Goal: Information Seeking & Learning: Learn about a topic

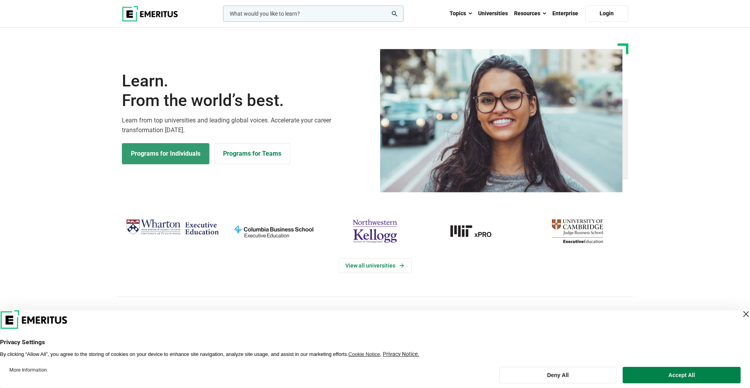
click at [167, 152] on link "Programs for Individuals" at bounding box center [166, 153] width 88 height 21
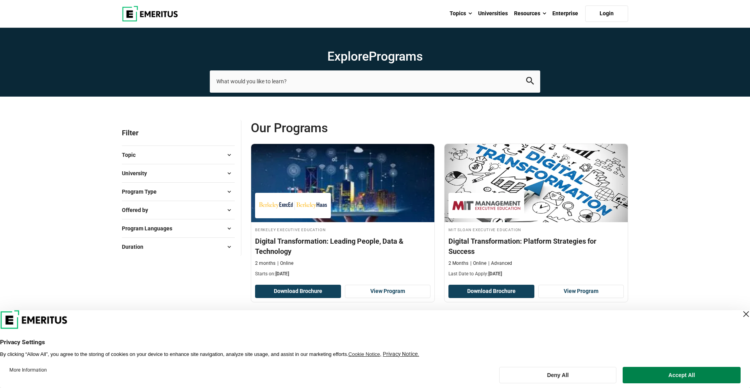
click at [216, 157] on button "Topic" at bounding box center [178, 155] width 113 height 12
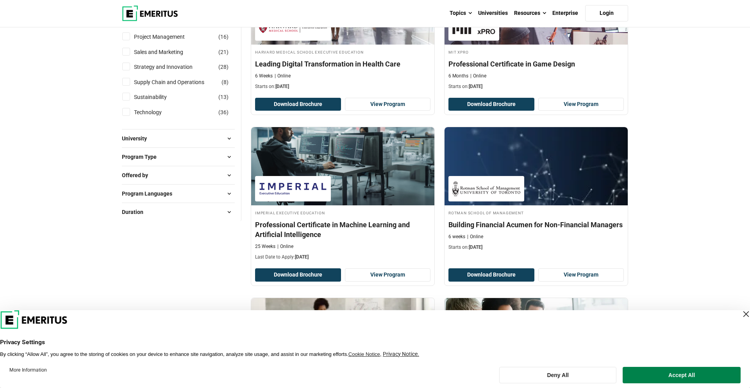
scroll to position [333, 0]
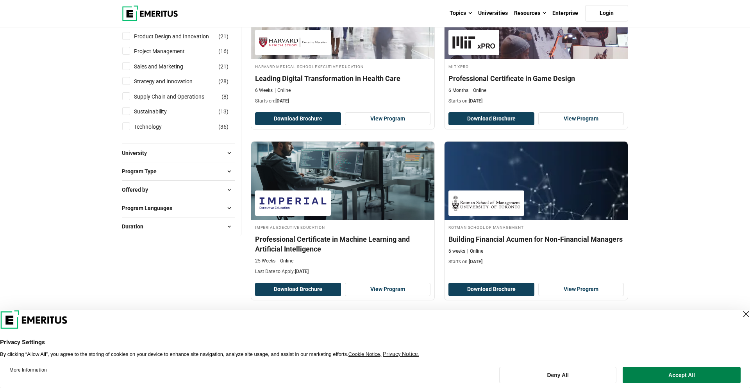
click at [131, 125] on label "Technology ( 36 )" at bounding box center [155, 126] width 48 height 9
click at [130, 125] on input "Technology ( 36 )" at bounding box center [126, 126] width 8 height 8
checkbox input "true"
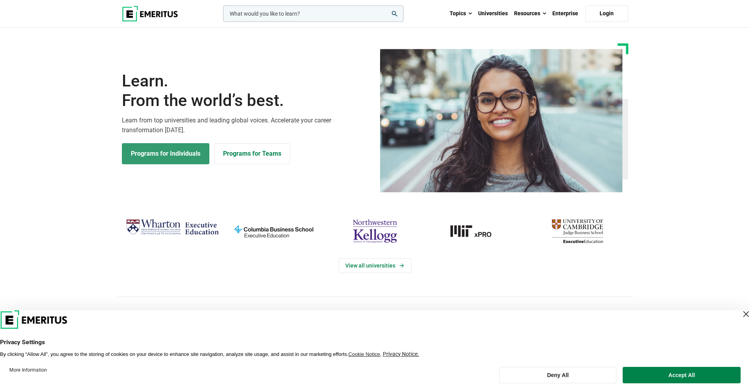
click at [164, 159] on link "Programs for Individuals" at bounding box center [166, 153] width 88 height 21
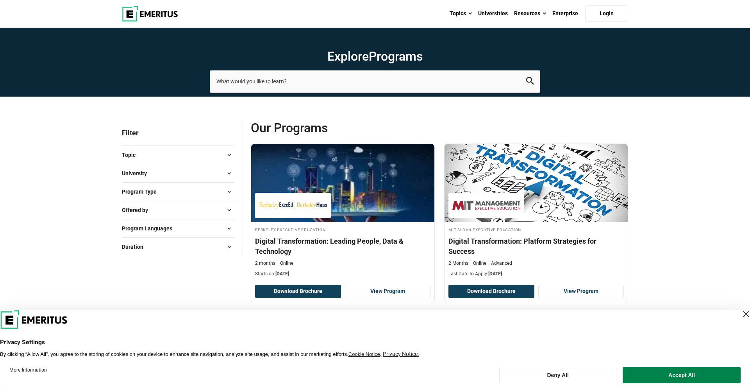
click at [187, 152] on button "Topic" at bounding box center [178, 155] width 113 height 12
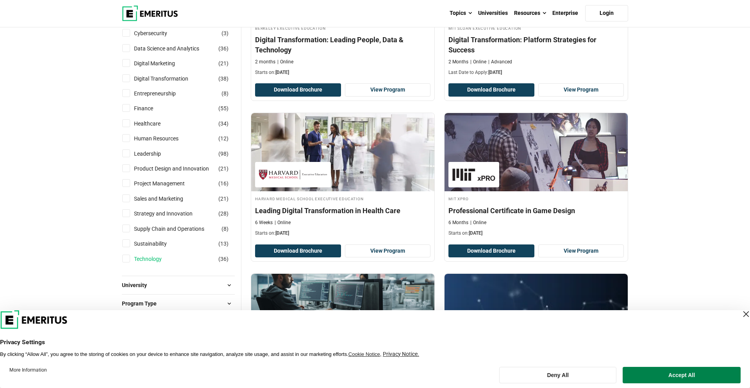
scroll to position [198, 0]
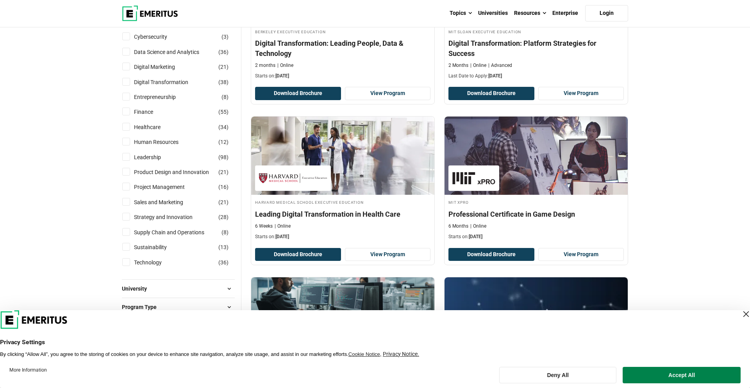
click at [126, 260] on input "Technology ( 36 )" at bounding box center [126, 262] width 8 height 8
checkbox input "true"
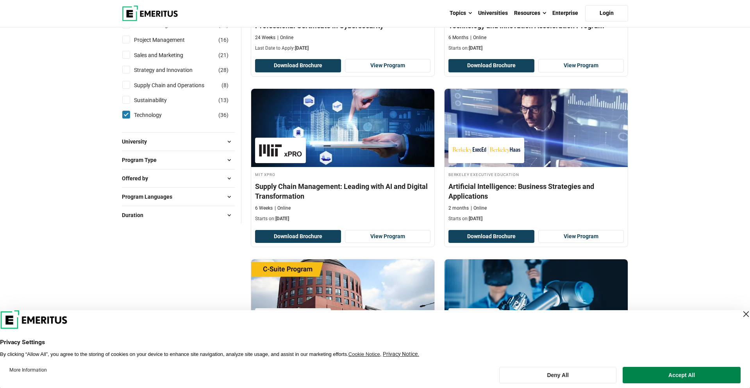
scroll to position [376, 0]
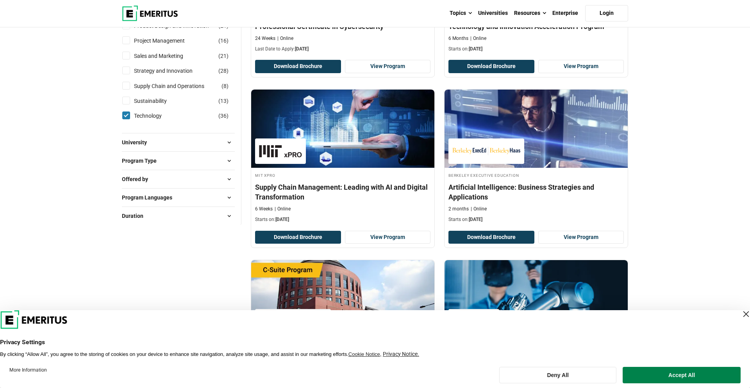
click at [126, 115] on input "Technology ( 36 )" at bounding box center [126, 115] width 8 height 8
checkbox input "false"
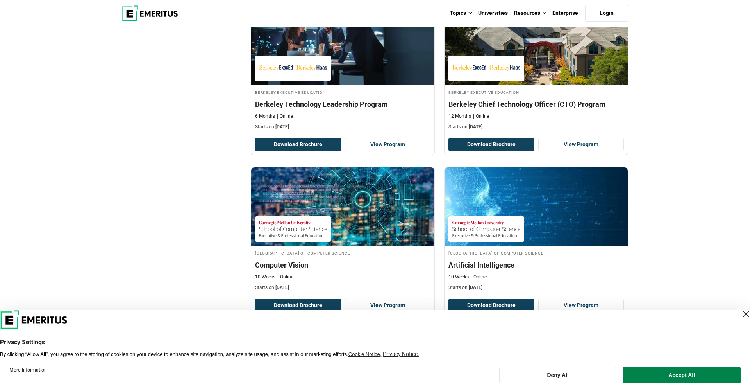
scroll to position [1529, 0]
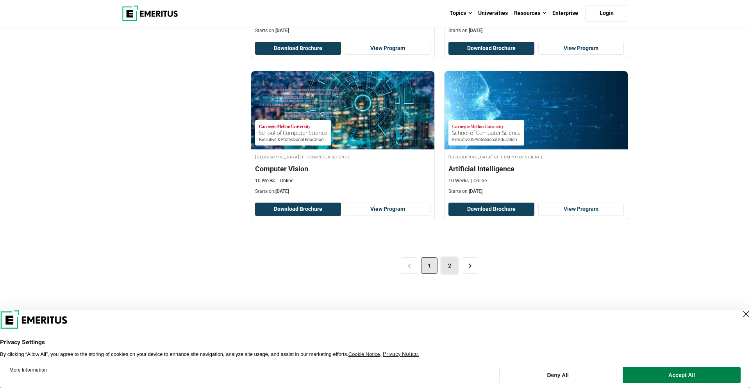
click at [451, 263] on link "2" at bounding box center [450, 265] width 16 height 16
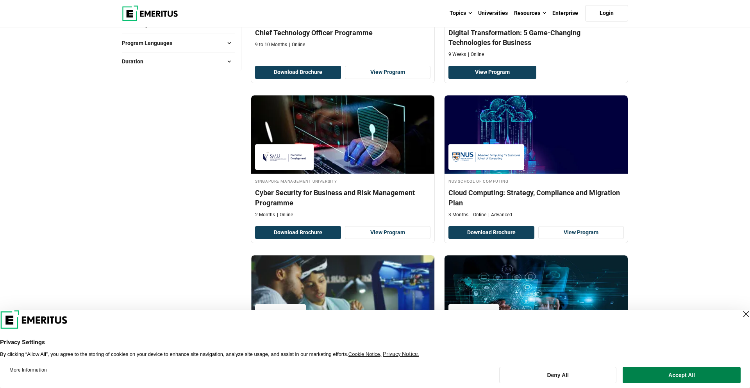
scroll to position [542, 0]
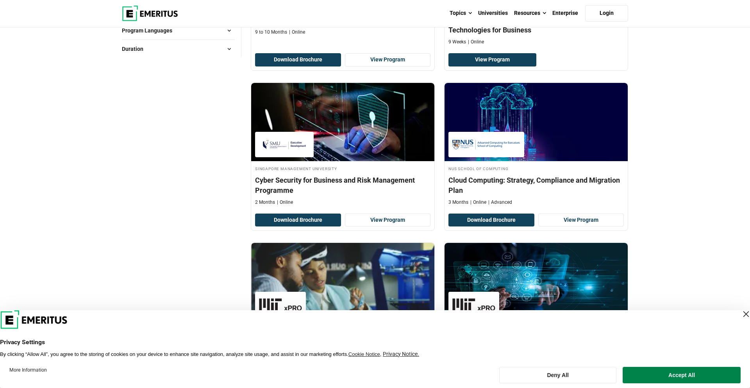
click at [741, 316] on div "Close Layer" at bounding box center [746, 313] width 11 height 11
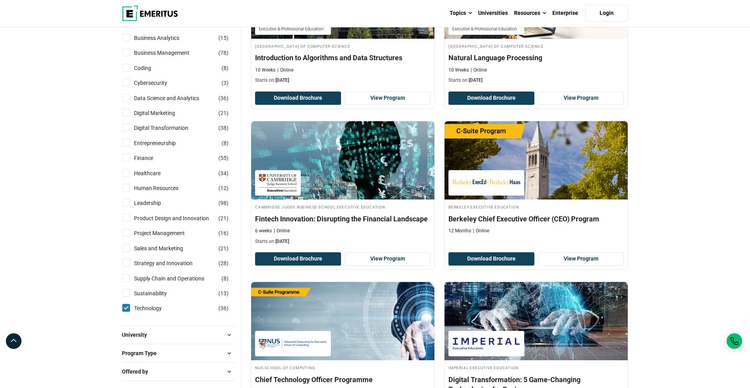
scroll to position [201, 0]
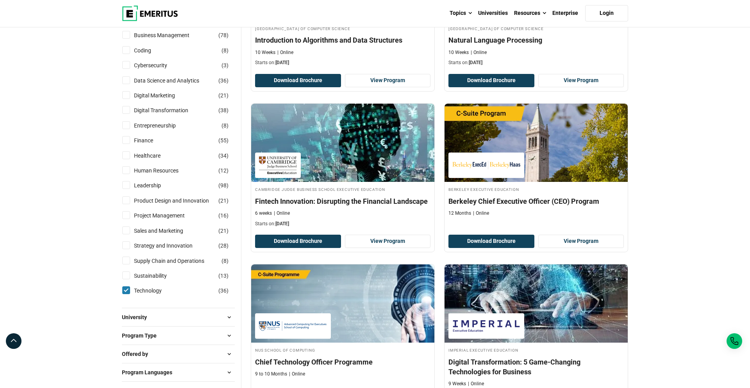
click at [127, 290] on input "Technology ( 36 )" at bounding box center [126, 290] width 8 height 8
checkbox input "false"
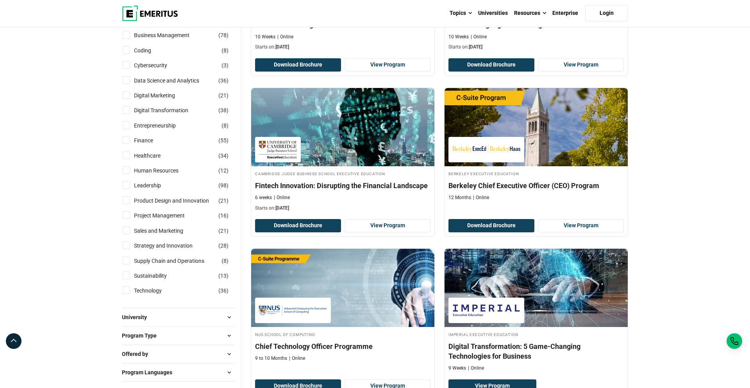
click at [125, 260] on input "Supply Chain and Operations ( 8 )" at bounding box center [126, 260] width 8 height 8
checkbox input "true"
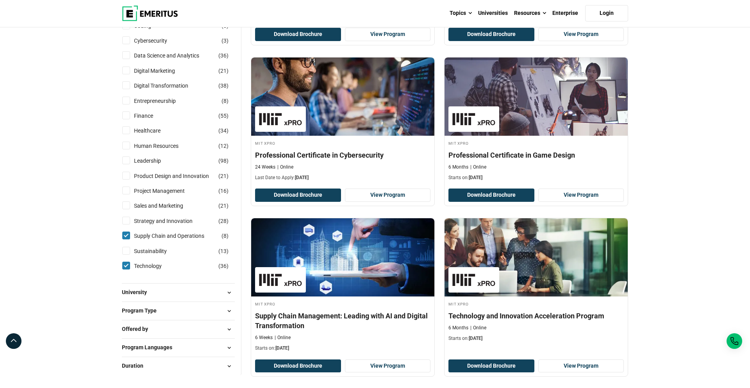
scroll to position [247, 0]
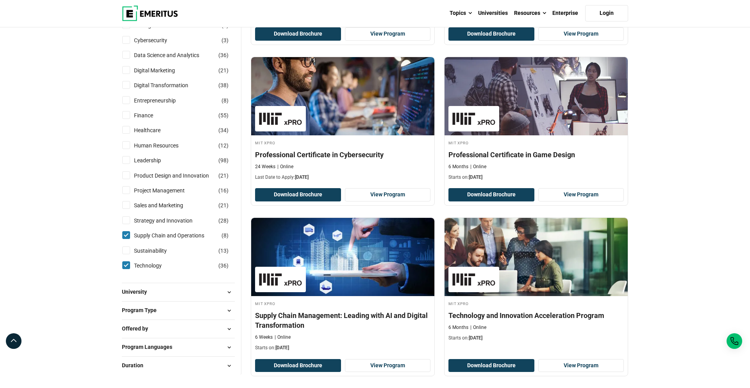
click at [125, 237] on input "Supply Chain and Operations ( 8 )" at bounding box center [126, 235] width 8 height 8
checkbox input "false"
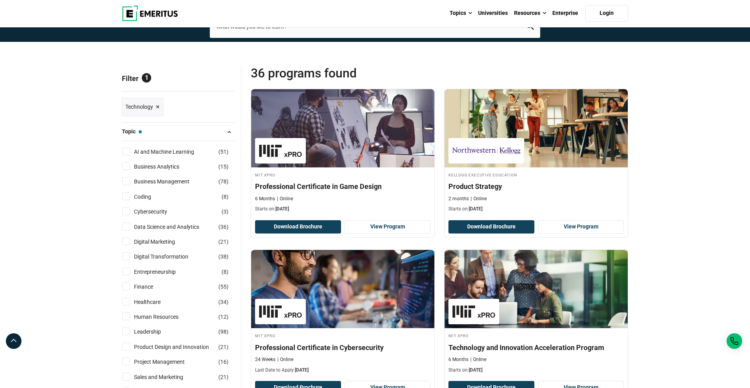
scroll to position [133, 0]
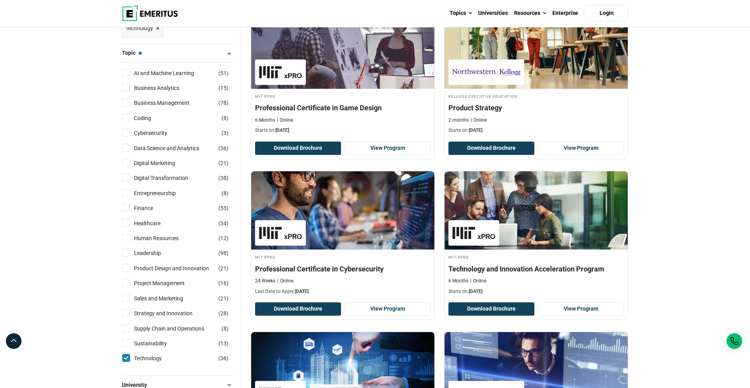
click at [126, 312] on input "Strategy and Innovation ( 28 )" at bounding box center [126, 313] width 8 height 8
checkbox input "true"
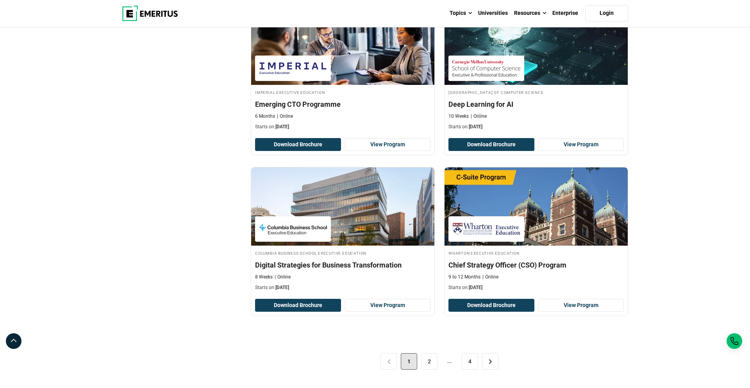
scroll to position [1498, 0]
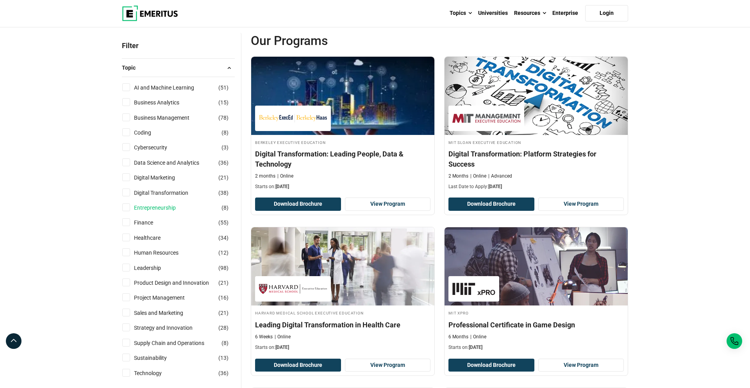
scroll to position [132, 0]
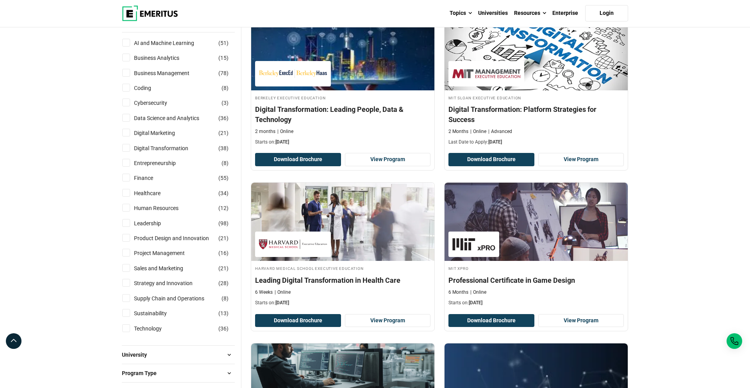
click at [129, 238] on input "Product Design and Innovation ( 21 )" at bounding box center [126, 238] width 8 height 8
checkbox input "true"
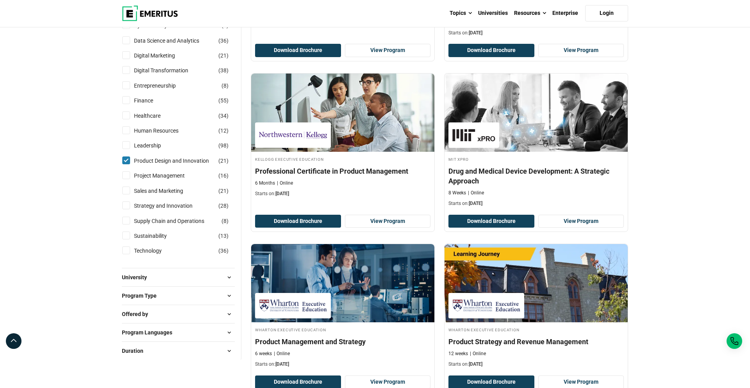
scroll to position [199, 0]
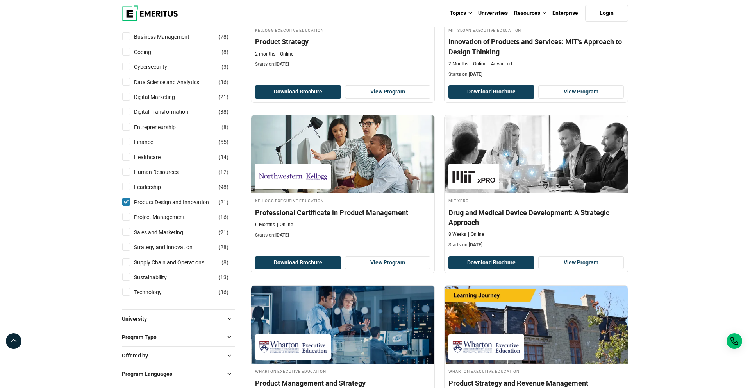
click at [127, 202] on input "Product Design and Innovation ( 21 )" at bounding box center [126, 202] width 8 height 8
checkbox input "false"
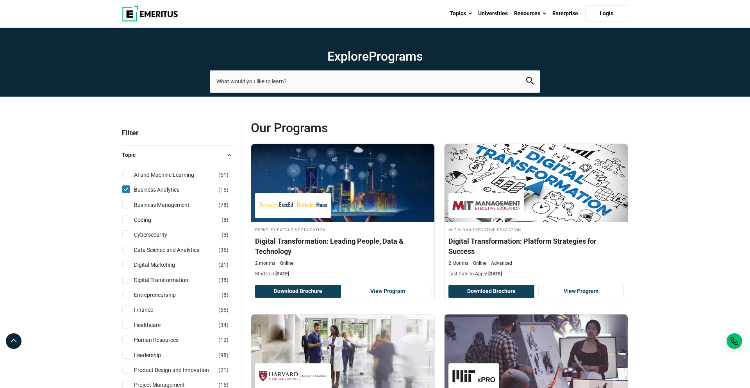
click at [124, 190] on input "Business Analytics ( 15 )" at bounding box center [126, 189] width 8 height 8
checkbox input "false"
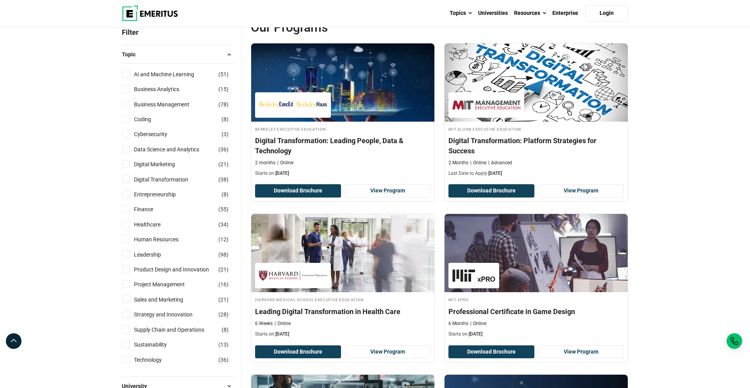
scroll to position [153, 0]
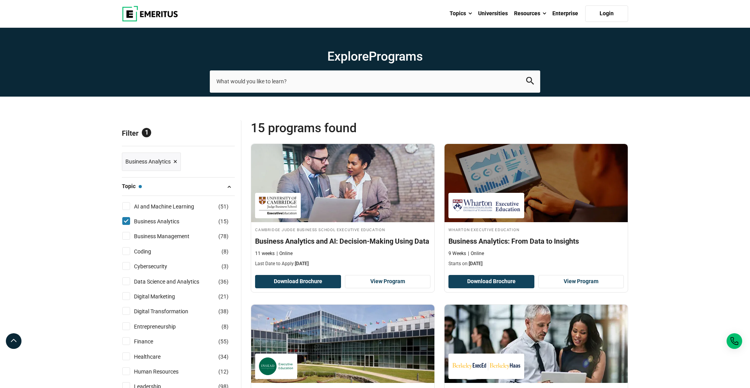
click at [127, 220] on input "Business Analytics ( 15 )" at bounding box center [126, 221] width 8 height 8
checkbox input "false"
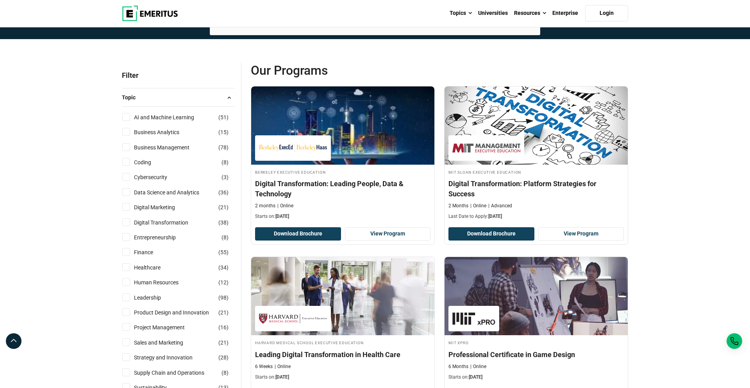
scroll to position [91, 0]
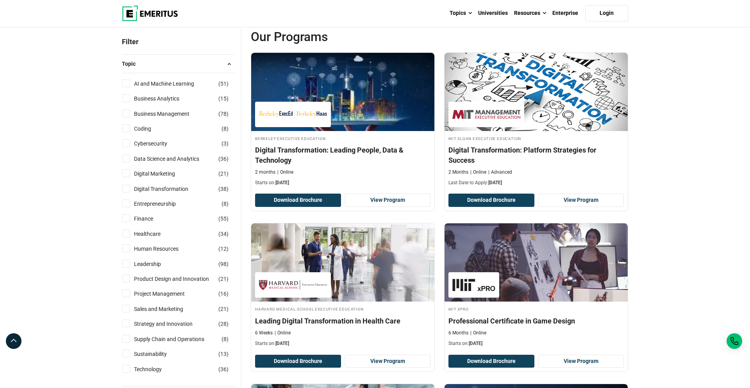
click at [126, 263] on input "Leadership ( 98 )" at bounding box center [126, 264] width 8 height 8
checkbox input "true"
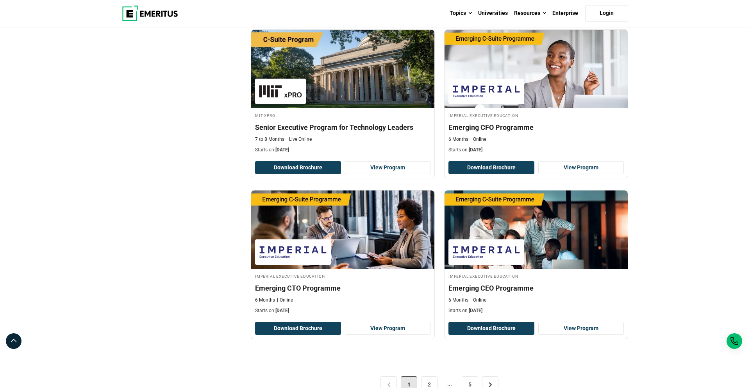
scroll to position [1490, 0]
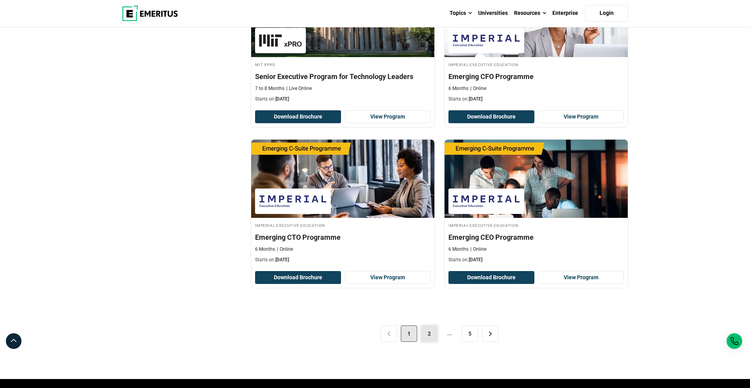
click at [434, 336] on link "2" at bounding box center [429, 333] width 16 height 16
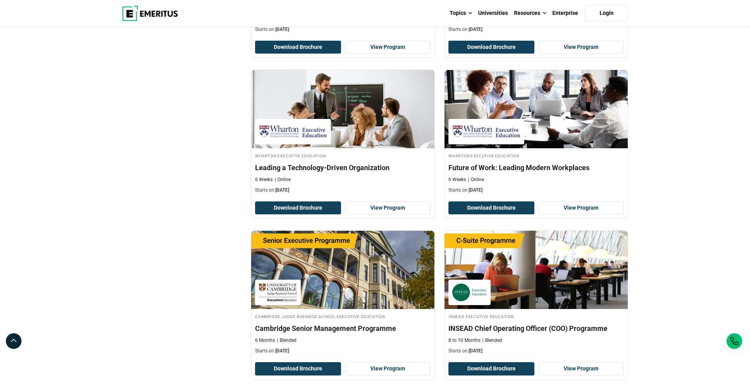
scroll to position [1457, 0]
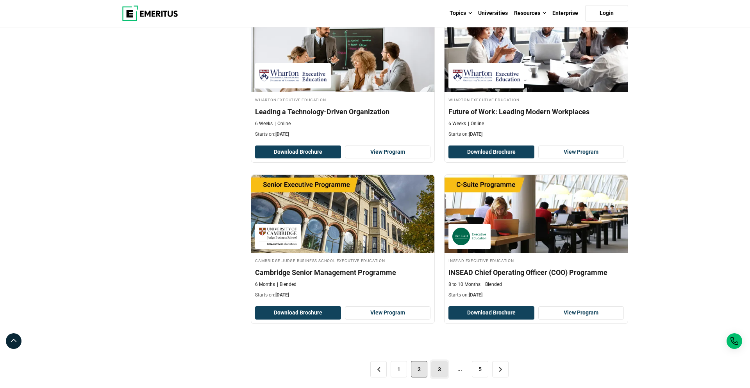
click at [435, 368] on link "3" at bounding box center [439, 369] width 16 height 16
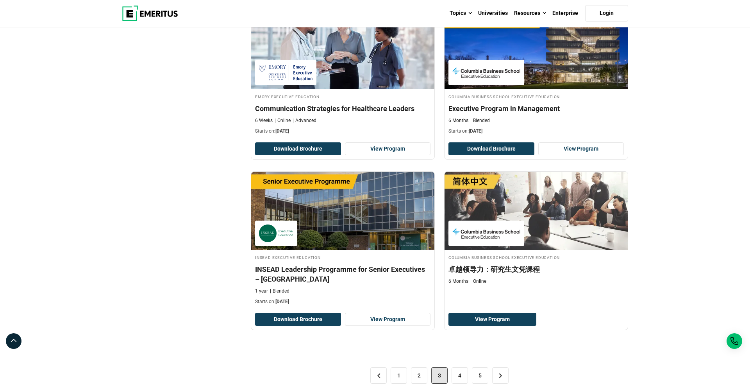
scroll to position [1459, 0]
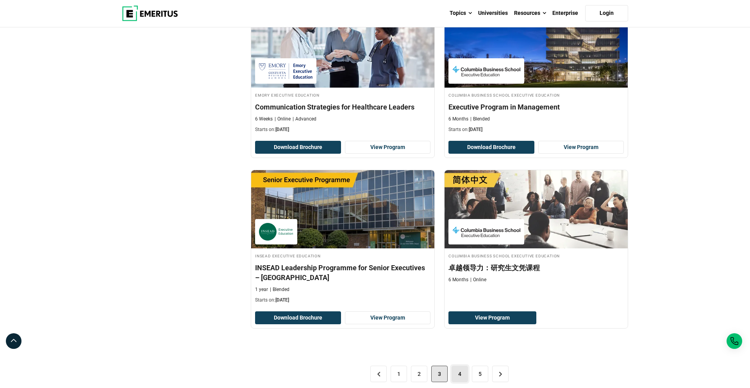
click at [456, 365] on link "4" at bounding box center [460, 373] width 16 height 16
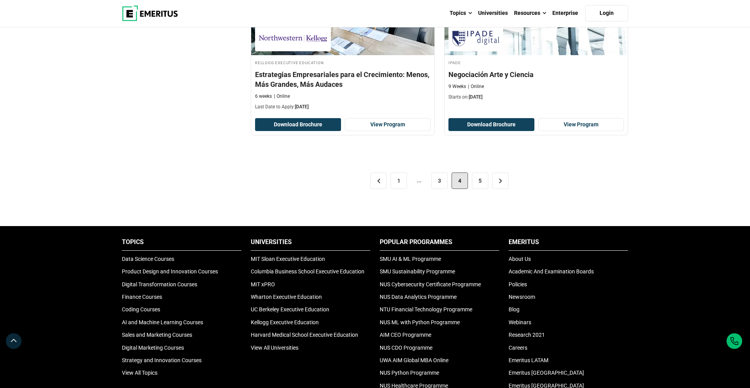
scroll to position [1590, 0]
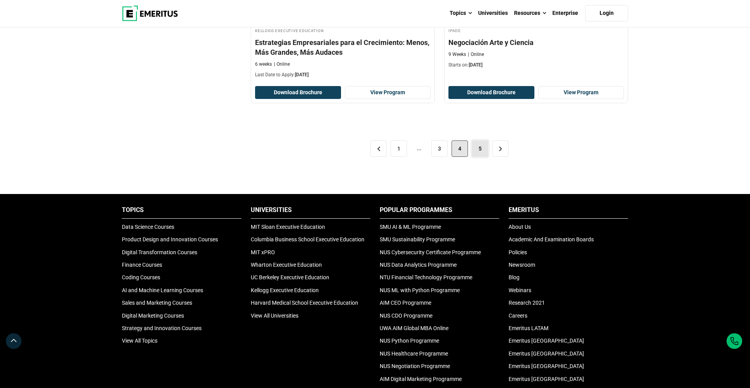
click at [481, 152] on link "5" at bounding box center [480, 148] width 16 height 16
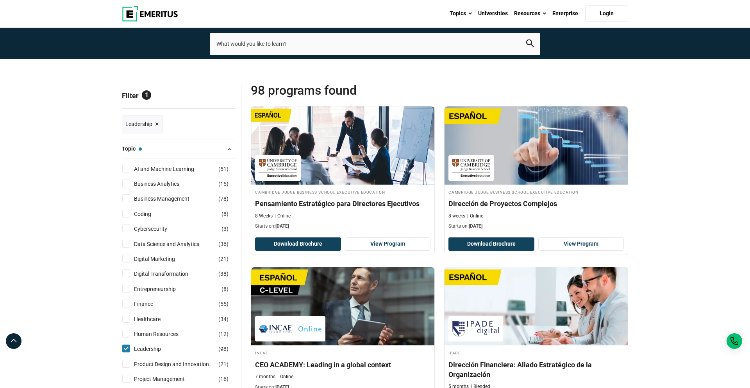
scroll to position [90, 0]
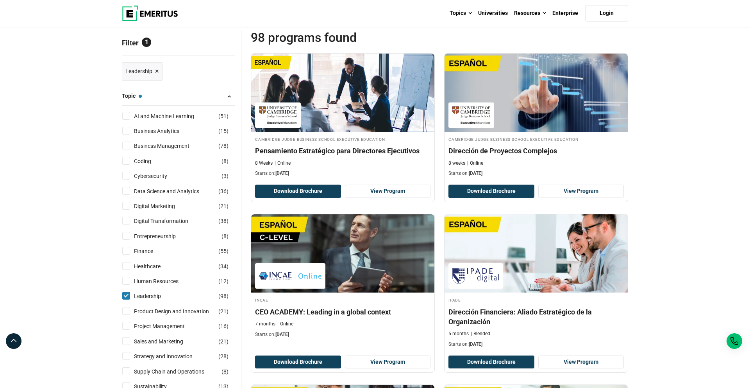
click at [126, 297] on input "Leadership ( 98 )" at bounding box center [126, 296] width 8 height 8
checkbox input "false"
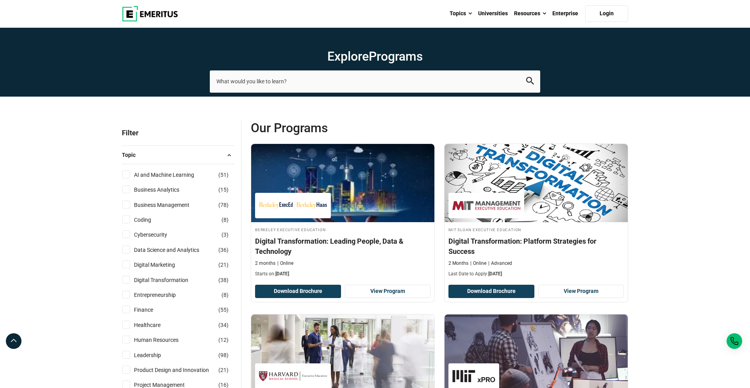
click at [129, 307] on input "Finance ( 55 )" at bounding box center [126, 309] width 8 height 8
checkbox input "true"
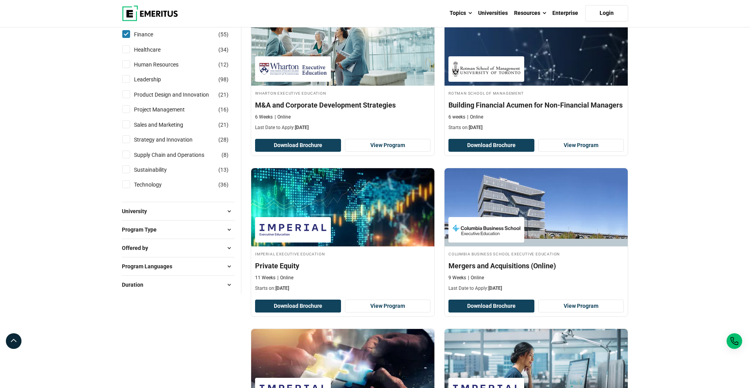
scroll to position [312, 0]
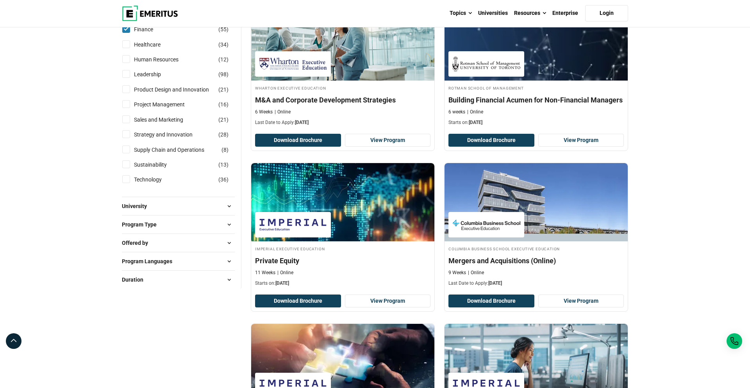
click at [138, 278] on span "Duration" at bounding box center [136, 279] width 28 height 9
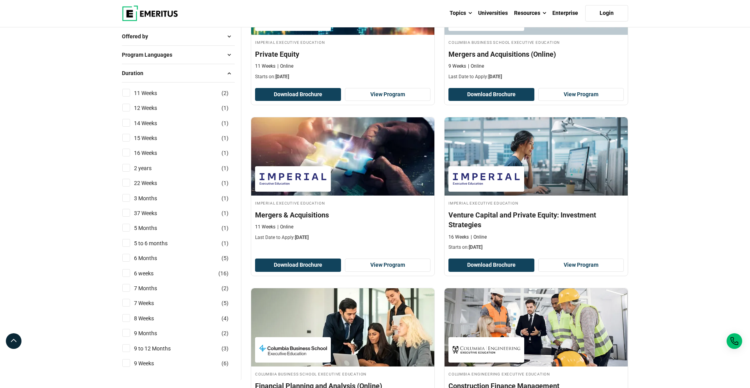
scroll to position [521, 0]
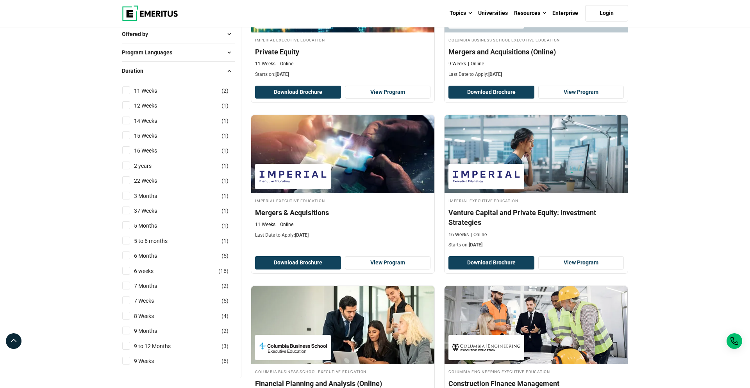
click at [129, 272] on input "6 weeks ( 16 )" at bounding box center [126, 271] width 8 height 8
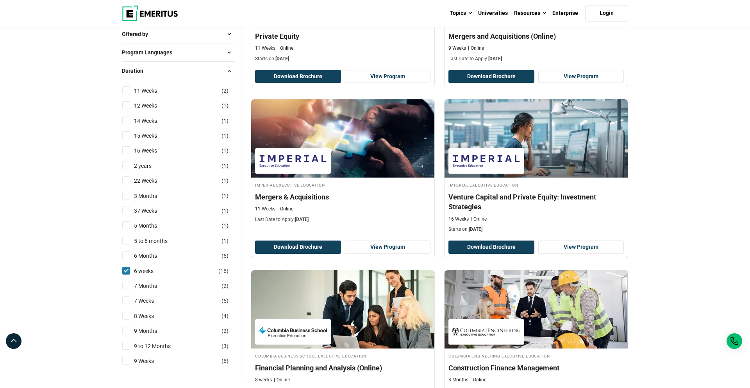
click at [129, 271] on input "6 weeks ( 16 )" at bounding box center [126, 271] width 8 height 8
checkbox input "false"
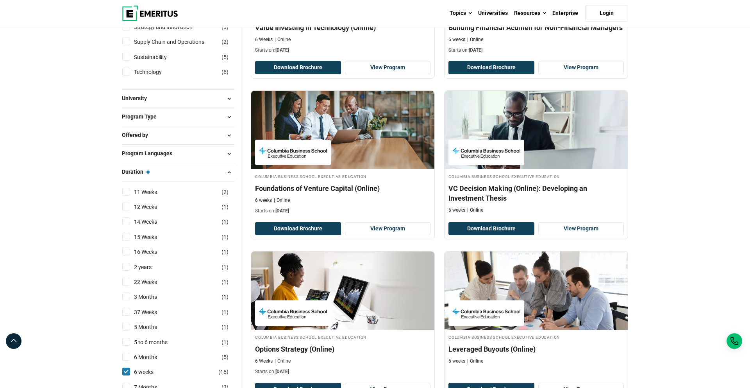
scroll to position [426, 0]
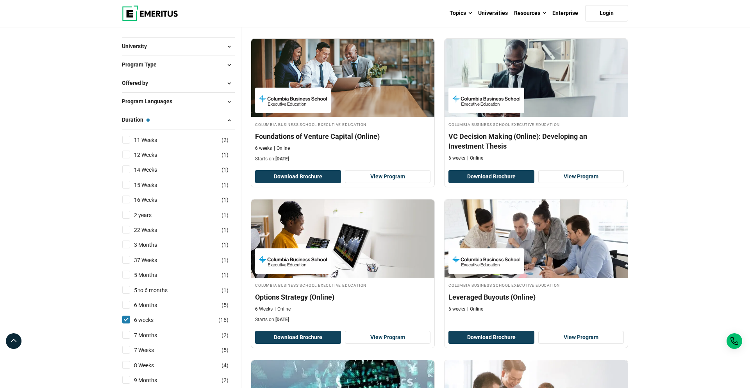
click at [128, 322] on input "6 weeks ( 16 )" at bounding box center [126, 319] width 8 height 8
checkbox input "false"
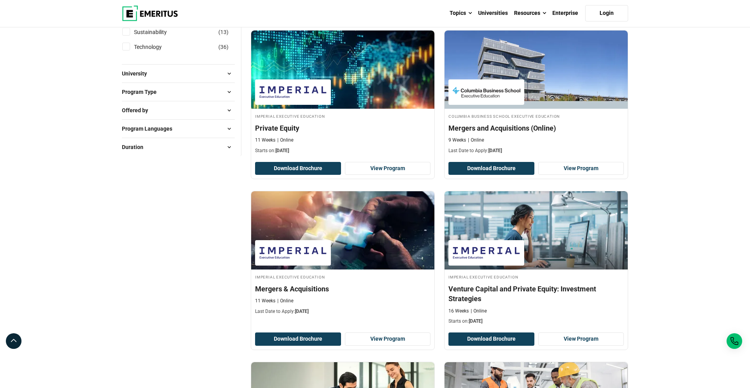
scroll to position [442, 0]
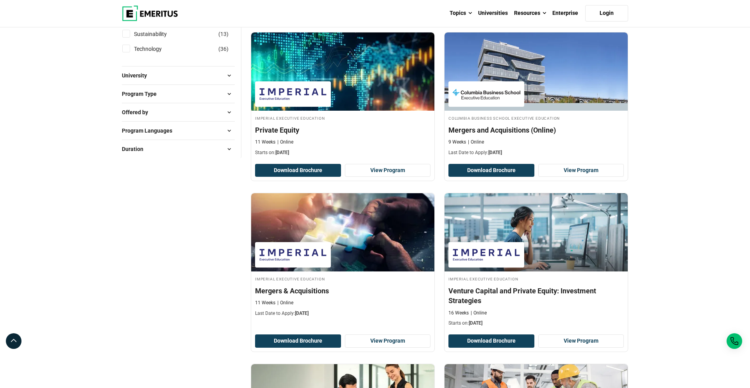
click at [136, 147] on span "Duration" at bounding box center [136, 149] width 28 height 9
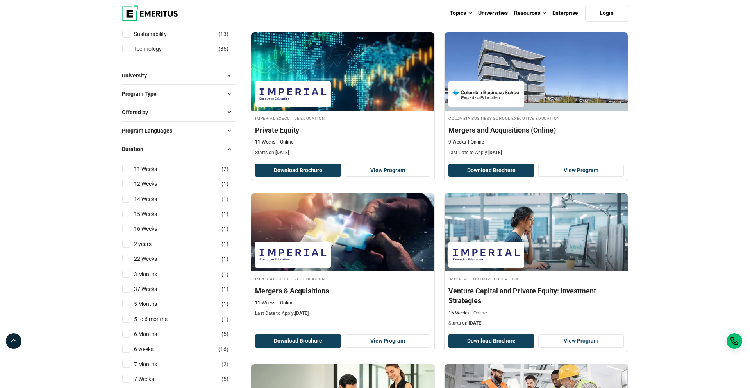
click at [129, 301] on input "5 Months ( 1 )" at bounding box center [126, 303] width 8 height 8
checkbox input "true"
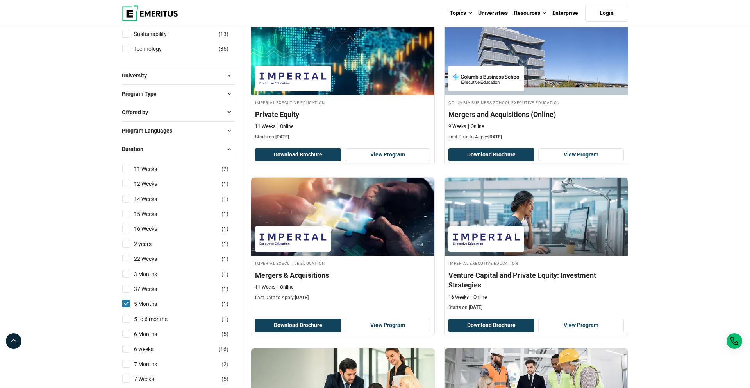
click at [129, 317] on input "5 to 6 months ( 1 )" at bounding box center [126, 319] width 8 height 8
checkbox input "true"
click at [126, 333] on input "6 Months ( 5 )" at bounding box center [126, 333] width 8 height 8
checkbox input "true"
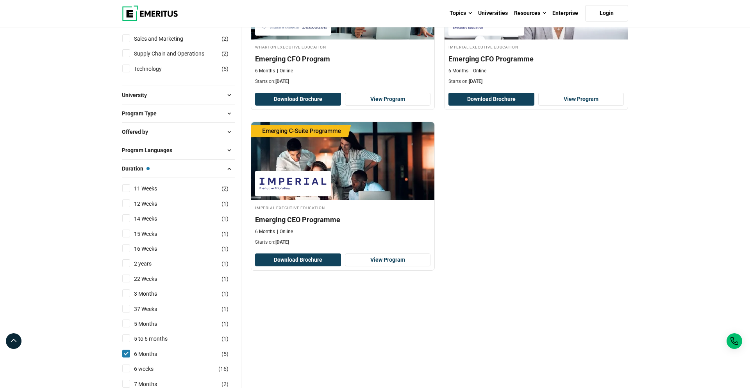
scroll to position [364, 0]
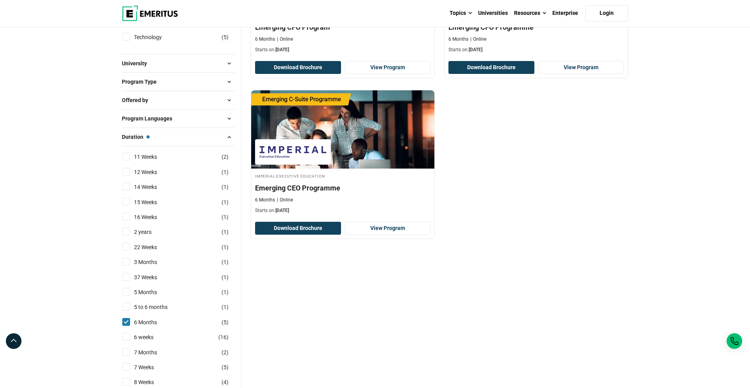
click at [126, 244] on input "22 Weeks ( 1 )" at bounding box center [126, 247] width 8 height 8
checkbox input "true"
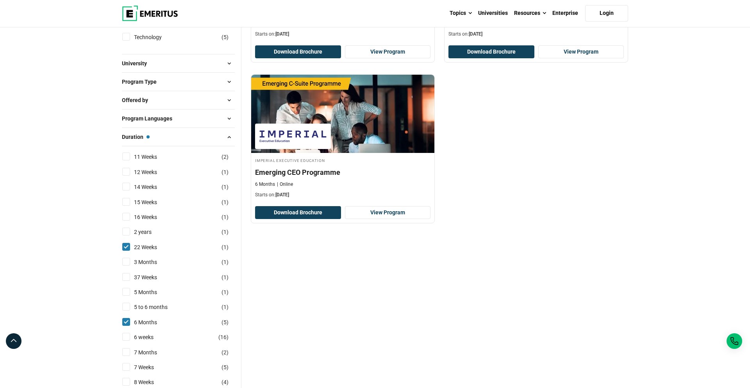
scroll to position [403, 0]
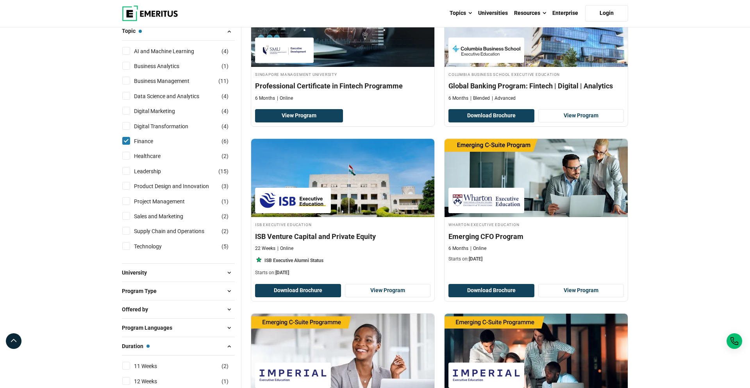
scroll to position [143, 0]
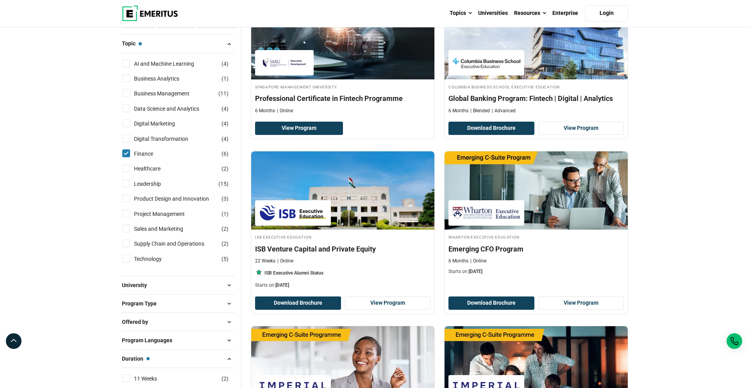
click at [125, 155] on input "Finance ( 6 )" at bounding box center [126, 153] width 8 height 8
checkbox input "false"
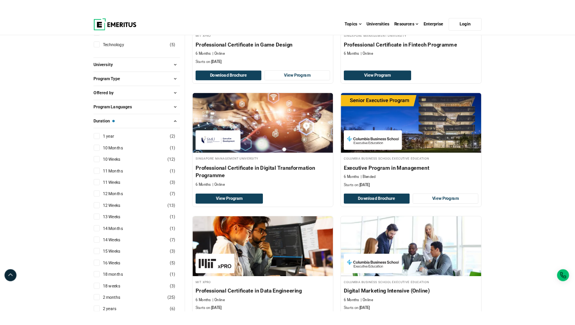
scroll to position [336, 0]
